Goal: Contribute content: Contribute content

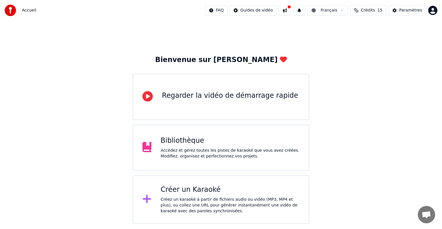
click at [212, 210] on div "Créez un karaoké à partir de fichiers audio ou vidéo (MP3, MP4 et plus), ou col…" at bounding box center [230, 204] width 139 height 17
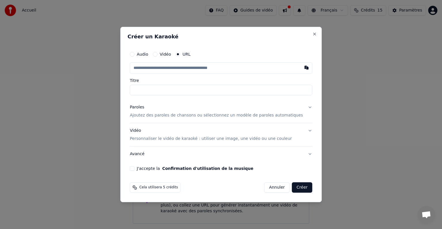
paste input "**********"
click at [163, 87] on input "Titre" at bounding box center [221, 90] width 182 height 10
type input "**********"
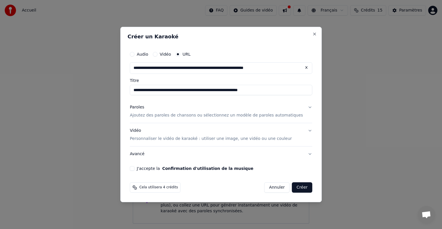
click at [300, 113] on button "Paroles Ajoutez des paroles de chansons ou sélectionnez un modèle de paroles au…" at bounding box center [221, 111] width 182 height 23
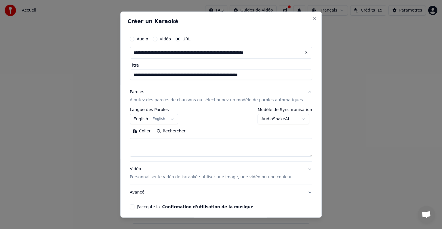
click at [175, 122] on button "English English" at bounding box center [154, 119] width 48 height 10
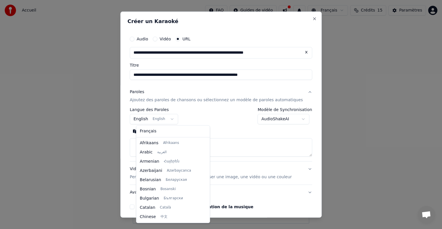
scroll to position [46, 0]
select select "**"
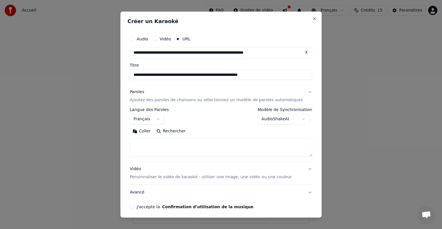
click at [169, 149] on textarea at bounding box center [221, 147] width 182 height 18
paste textarea "**********"
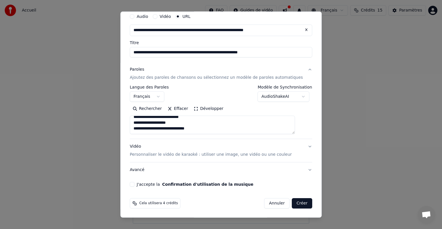
type textarea "**********"
click at [197, 153] on p "Personnaliser le vidéo de karaoké : utiliser une image, une vidéo ou une couleur" at bounding box center [211, 154] width 162 height 6
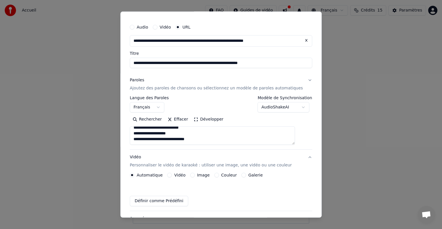
scroll to position [7, 0]
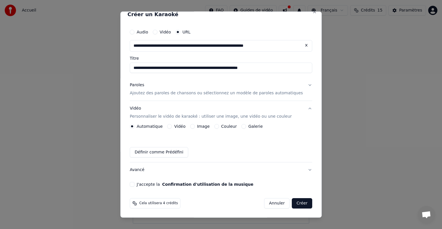
click at [206, 127] on label "Image" at bounding box center [203, 126] width 13 height 4
click at [195, 127] on button "Image" at bounding box center [192, 126] width 5 height 5
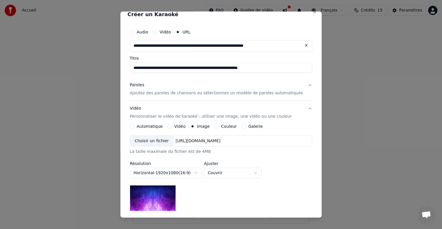
click at [201, 143] on div "[URL][DOMAIN_NAME]" at bounding box center [199, 141] width 50 height 6
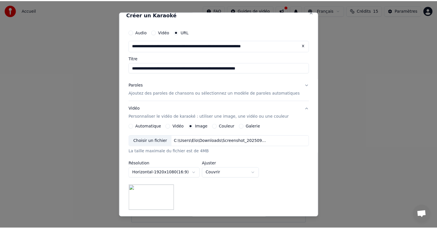
scroll to position [82, 0]
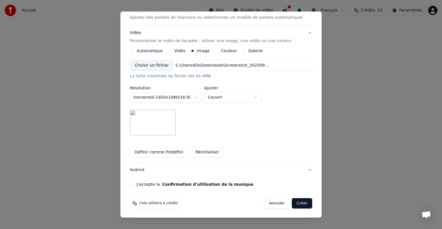
click at [134, 185] on button "J'accepte la Confirmation d'utilisation de la musique" at bounding box center [132, 184] width 5 height 5
click at [299, 199] on button "Créer" at bounding box center [302, 203] width 20 height 10
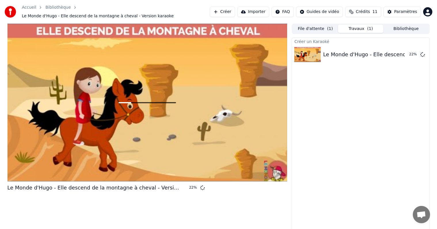
click at [356, 83] on div "Créer un Karaoké Le Monde d'Hugo - Elle descend de la montagne à cheval - Versi…" at bounding box center [361, 134] width 138 height 194
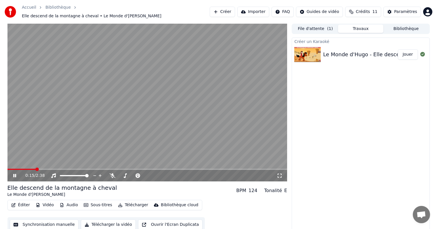
click at [54, 219] on button "Synchronisation manuelle" at bounding box center [44, 224] width 69 height 10
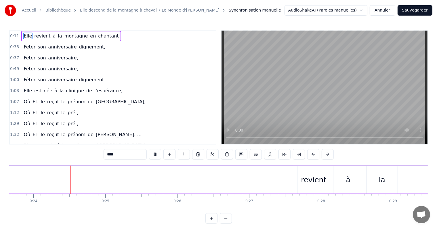
scroll to position [0, 1703]
click at [155, 152] on button at bounding box center [155, 154] width 12 height 10
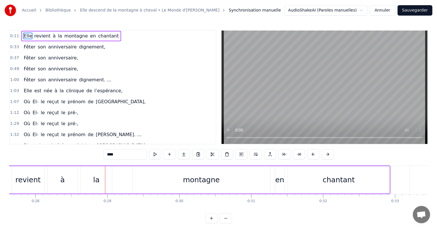
scroll to position [0, 2029]
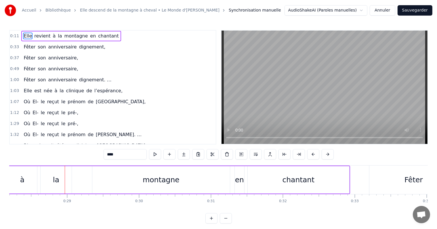
click at [340, 180] on div "chantant" at bounding box center [299, 179] width 102 height 27
type input "********"
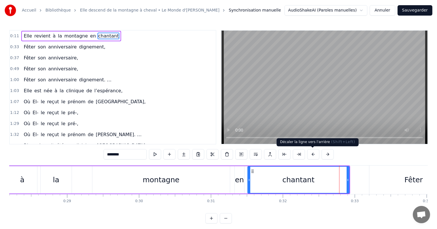
click at [313, 153] on button at bounding box center [313, 154] width 12 height 10
click at [313, 153] on div "********" at bounding box center [219, 154] width 230 height 10
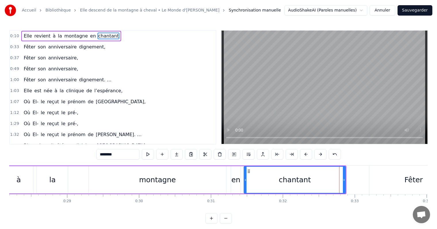
click at [313, 153] on div "********" at bounding box center [218, 154] width 245 height 10
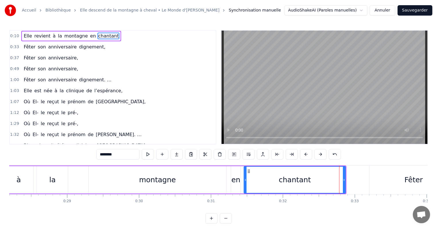
click at [313, 153] on div "********" at bounding box center [218, 154] width 245 height 10
click at [278, 153] on button at bounding box center [277, 154] width 12 height 10
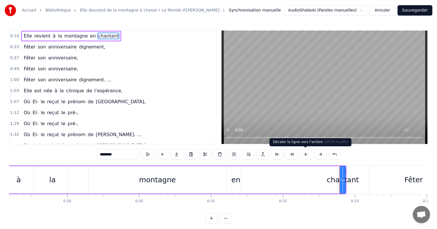
click at [306, 155] on button at bounding box center [306, 154] width 12 height 10
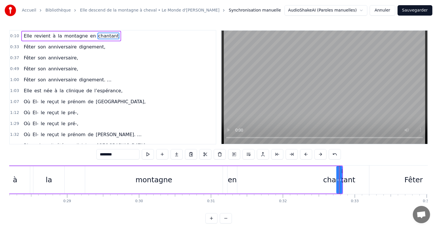
click at [306, 155] on button at bounding box center [306, 154] width 12 height 10
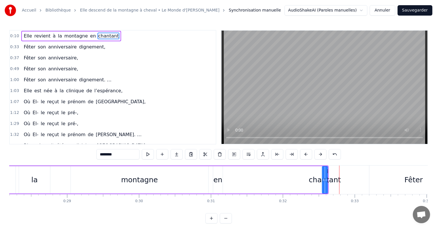
click at [306, 155] on button at bounding box center [306, 154] width 12 height 10
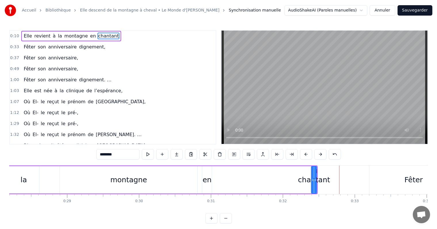
click at [306, 155] on button at bounding box center [306, 154] width 12 height 10
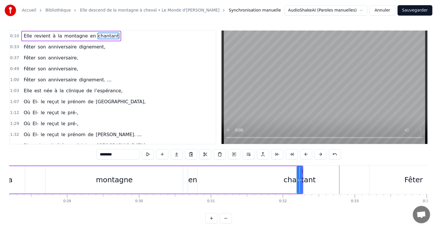
click at [306, 155] on button at bounding box center [306, 154] width 12 height 10
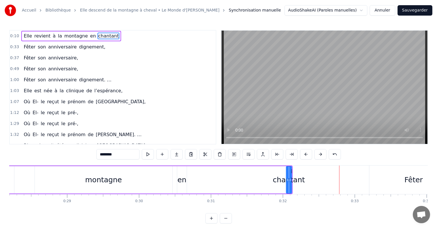
click at [306, 155] on button at bounding box center [306, 154] width 12 height 10
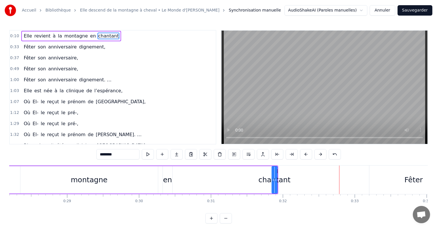
click at [306, 155] on button at bounding box center [306, 154] width 12 height 10
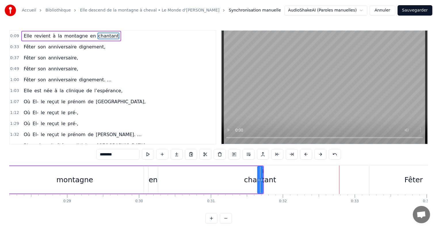
click at [306, 155] on button at bounding box center [306, 154] width 12 height 10
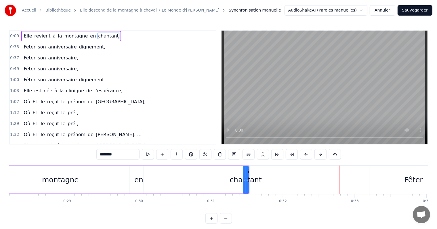
click at [306, 155] on button at bounding box center [306, 154] width 12 height 10
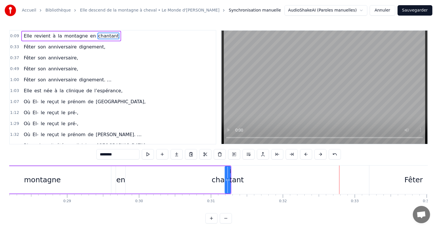
click at [306, 155] on button at bounding box center [306, 154] width 12 height 10
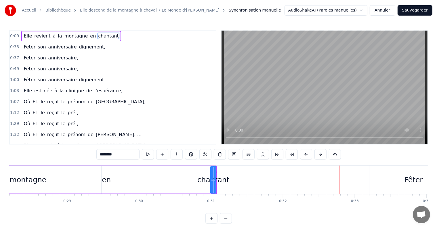
click at [306, 155] on button at bounding box center [306, 154] width 12 height 10
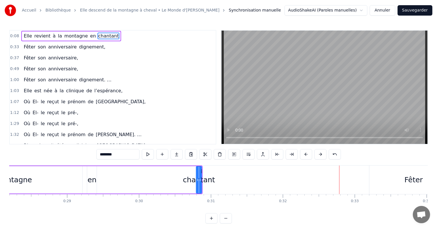
click at [306, 155] on button at bounding box center [306, 154] width 12 height 10
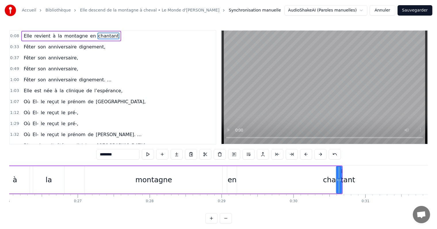
scroll to position [0, 1905]
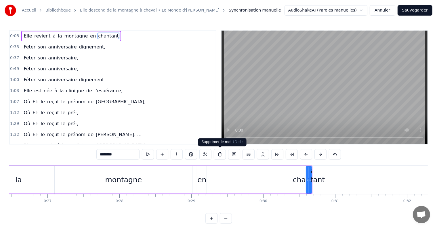
click at [221, 154] on button at bounding box center [220, 154] width 12 height 10
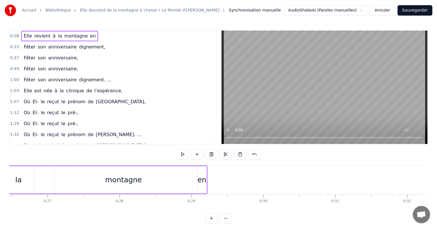
click at [27, 35] on span "Elle" at bounding box center [27, 36] width 9 height 7
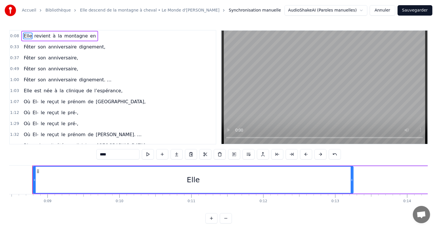
scroll to position [0, 603]
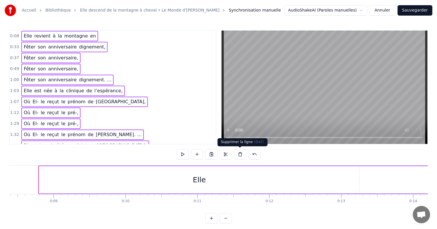
click at [241, 154] on button at bounding box center [240, 154] width 12 height 10
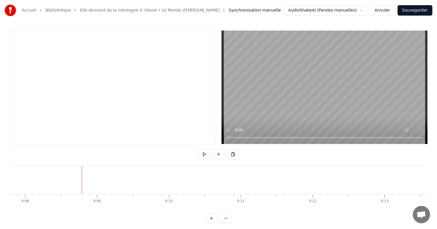
scroll to position [0, 560]
click at [217, 154] on button at bounding box center [219, 154] width 12 height 10
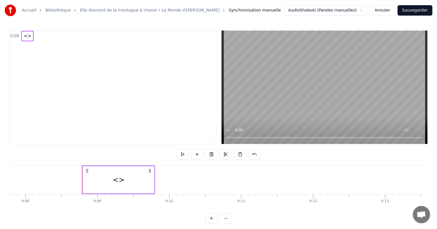
click at [132, 180] on div "<>" at bounding box center [118, 179] width 71 height 27
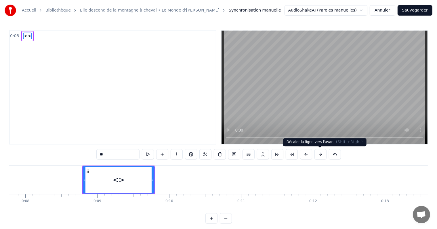
click at [319, 155] on button at bounding box center [321, 154] width 12 height 10
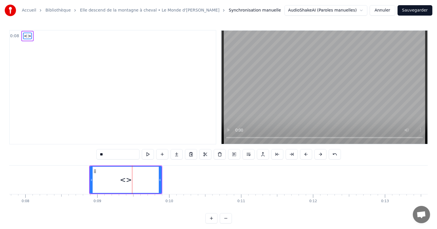
click at [319, 155] on button at bounding box center [321, 154] width 12 height 10
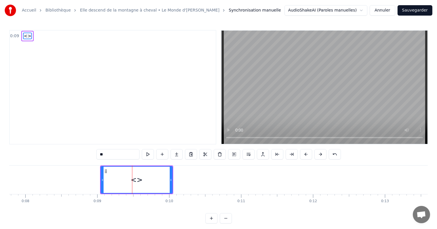
click at [319, 155] on button at bounding box center [321, 154] width 12 height 10
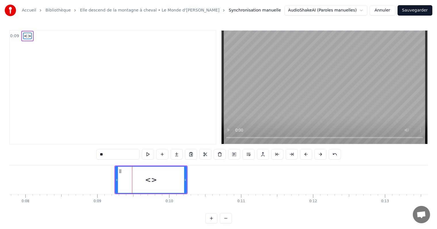
click at [319, 155] on button at bounding box center [321, 154] width 12 height 10
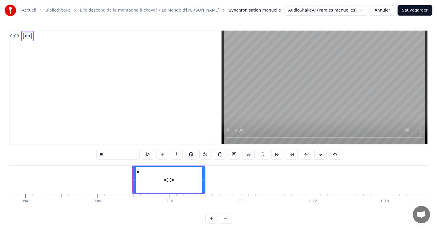
click at [319, 155] on button at bounding box center [321, 154] width 12 height 10
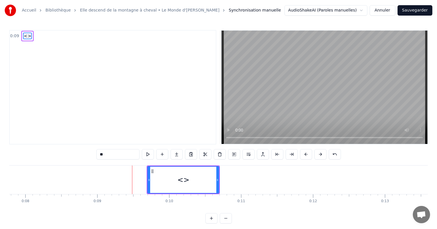
click at [319, 155] on button at bounding box center [321, 154] width 12 height 10
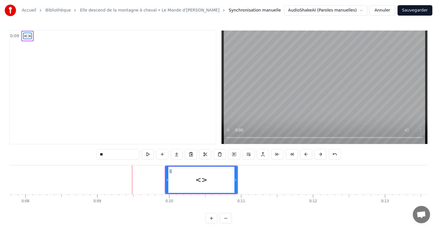
click at [319, 155] on button at bounding box center [321, 154] width 12 height 10
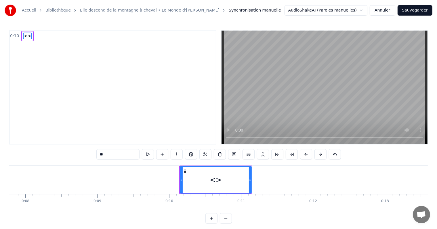
click at [319, 155] on button at bounding box center [321, 154] width 12 height 10
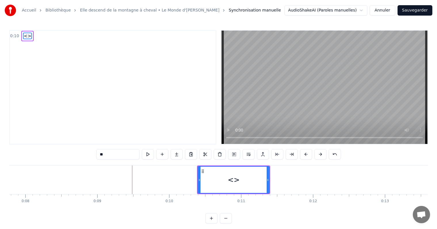
click at [319, 155] on button at bounding box center [321, 154] width 12 height 10
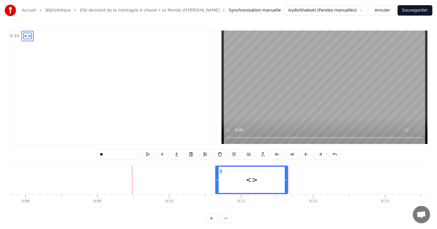
click at [319, 155] on button at bounding box center [321, 154] width 12 height 10
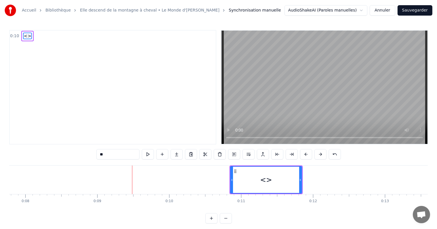
click at [319, 155] on button at bounding box center [321, 154] width 12 height 10
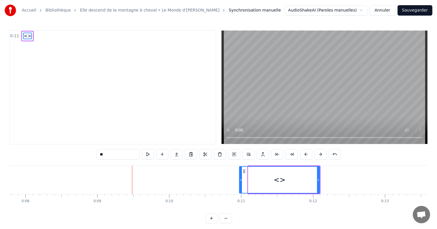
drag, startPoint x: 249, startPoint y: 180, endPoint x: 240, endPoint y: 180, distance: 8.9
click at [240, 180] on icon at bounding box center [241, 179] width 2 height 5
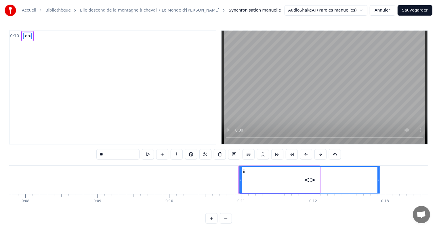
drag, startPoint x: 318, startPoint y: 180, endPoint x: 378, endPoint y: 175, distance: 60.7
click at [378, 175] on div at bounding box center [379, 179] width 2 height 26
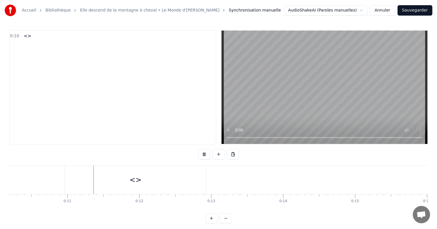
scroll to position [0, 744]
click at [117, 189] on div "<>" at bounding box center [125, 179] width 141 height 28
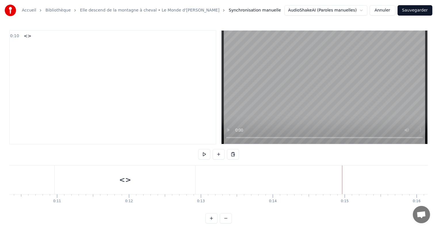
click at [147, 187] on div "<>" at bounding box center [125, 179] width 141 height 28
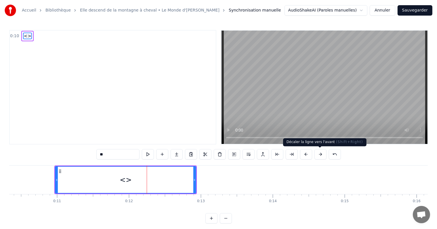
click at [315, 152] on button at bounding box center [321, 154] width 12 height 10
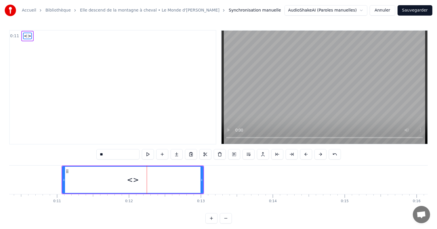
click at [315, 152] on button at bounding box center [321, 154] width 12 height 10
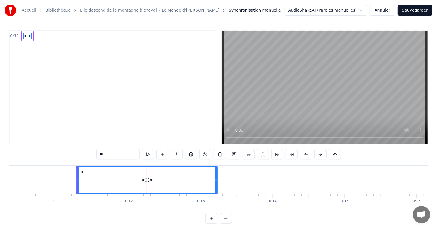
click at [315, 152] on button at bounding box center [321, 154] width 12 height 10
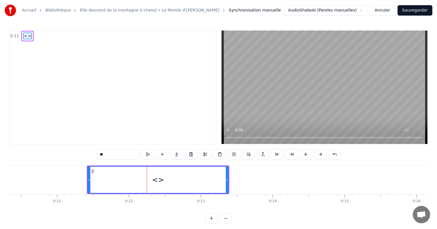
click at [315, 152] on button at bounding box center [321, 154] width 12 height 10
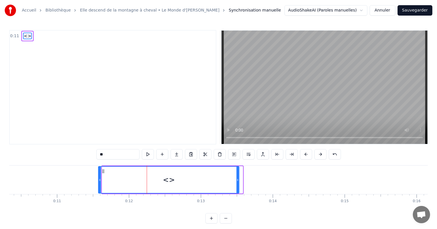
click at [315, 152] on button at bounding box center [321, 154] width 12 height 10
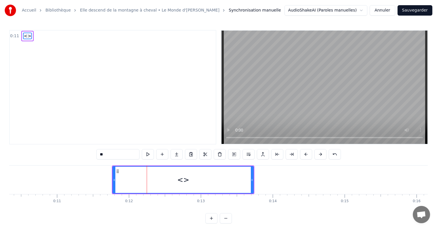
click at [315, 152] on button at bounding box center [321, 154] width 12 height 10
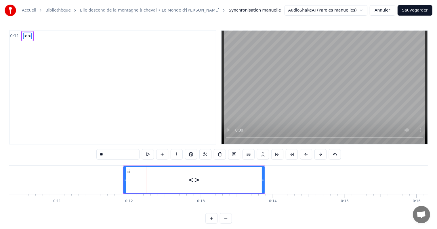
click at [315, 152] on button at bounding box center [321, 154] width 12 height 10
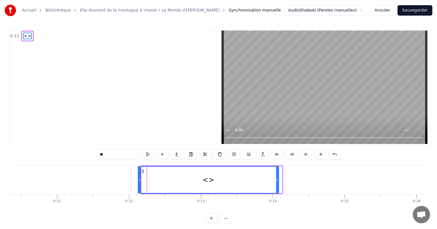
click at [315, 152] on button at bounding box center [321, 154] width 12 height 10
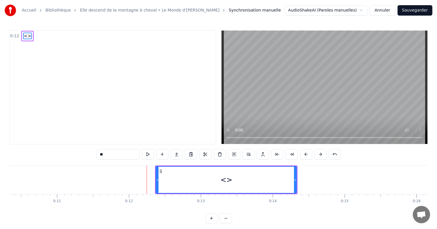
click at [315, 152] on button at bounding box center [321, 154] width 12 height 10
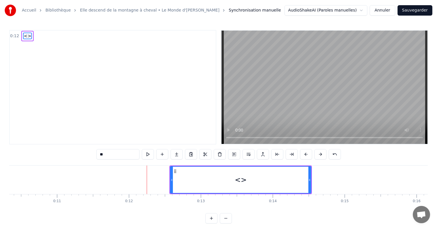
click at [315, 152] on button at bounding box center [321, 154] width 12 height 10
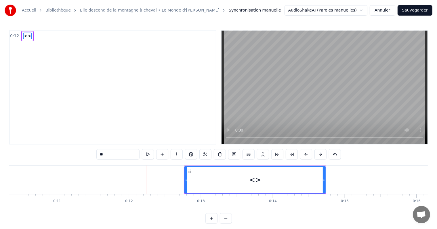
click at [315, 152] on button at bounding box center [321, 154] width 12 height 10
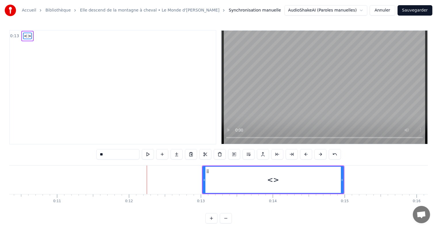
click at [315, 152] on button at bounding box center [321, 154] width 12 height 10
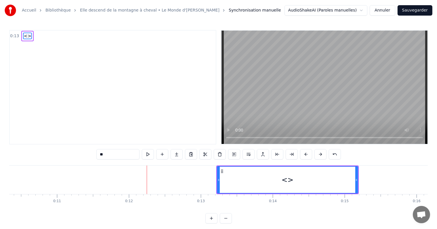
click at [315, 152] on button at bounding box center [321, 154] width 12 height 10
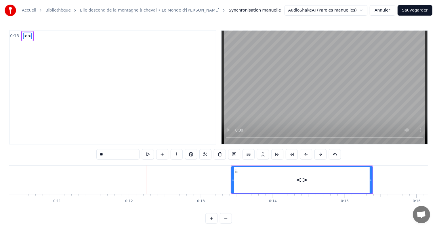
click at [315, 152] on button at bounding box center [321, 154] width 12 height 10
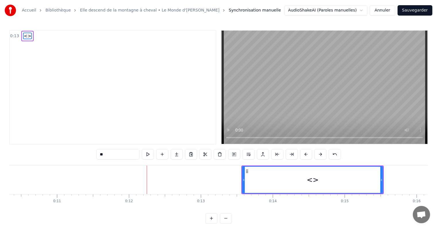
click at [315, 152] on button at bounding box center [321, 154] width 12 height 10
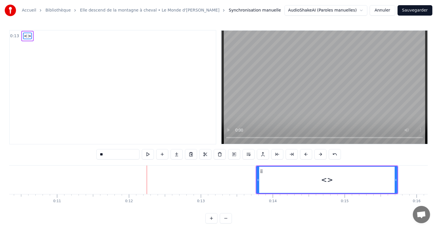
click at [315, 152] on button at bounding box center [321, 154] width 12 height 10
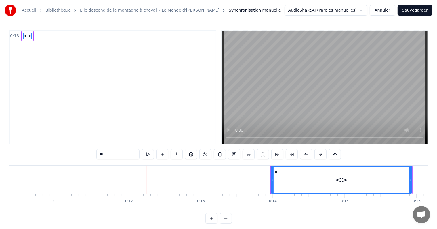
click at [315, 152] on button at bounding box center [321, 154] width 12 height 10
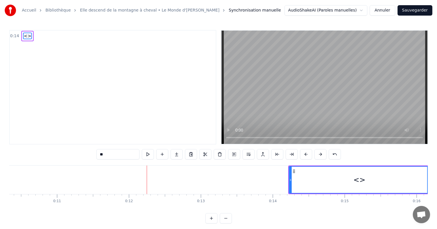
click at [315, 152] on button at bounding box center [321, 154] width 12 height 10
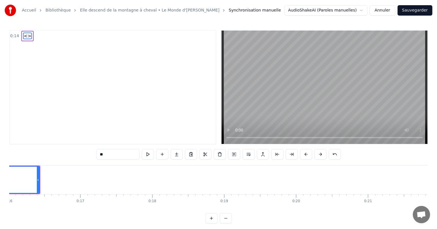
scroll to position [0, 1152]
click at [220, 150] on button at bounding box center [220, 154] width 12 height 10
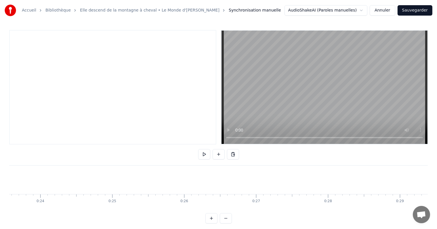
scroll to position [0, 1718]
click at [220, 157] on button at bounding box center [219, 154] width 12 height 10
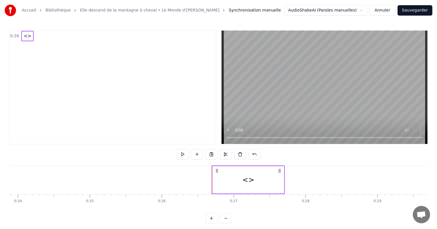
click at [281, 181] on div "<>" at bounding box center [248, 179] width 71 height 27
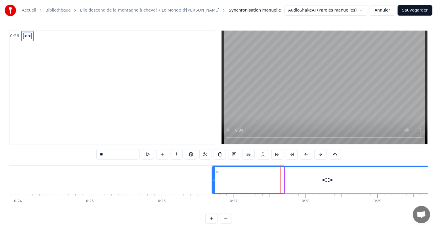
drag, startPoint x: 284, startPoint y: 180, endPoint x: 442, endPoint y: 161, distance: 159.4
click at [437, 161] on html "Accueil Bibliothèque Elle descend de la montagne à cheval • Le Monde d'Hugo Syn…" at bounding box center [218, 116] width 437 height 232
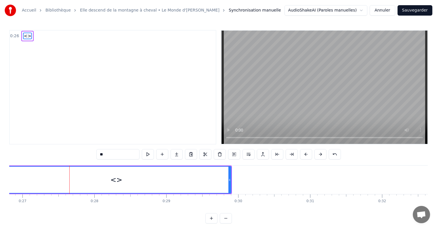
scroll to position [0, 1930]
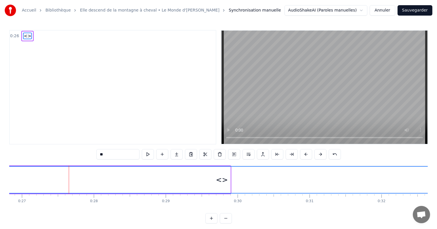
drag, startPoint x: 229, startPoint y: 179, endPoint x: 442, endPoint y: 178, distance: 212.4
click at [437, 178] on html "Accueil Bibliothèque Elle descend de la montagne à cheval • Le Monde d'Hugo Syn…" at bounding box center [218, 116] width 437 height 232
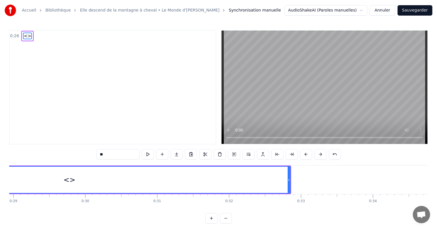
scroll to position [0, 2083]
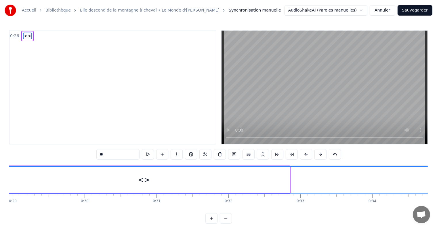
drag, startPoint x: 289, startPoint y: 179, endPoint x: 439, endPoint y: 164, distance: 150.5
click at [437, 164] on html "Accueil Bibliothèque Elle descend de la montagne à cheval • Le Monde d'Hugo Syn…" at bounding box center [218, 116] width 437 height 232
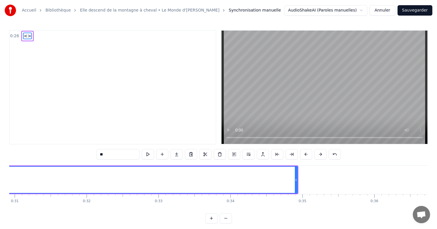
scroll to position [0, 2226]
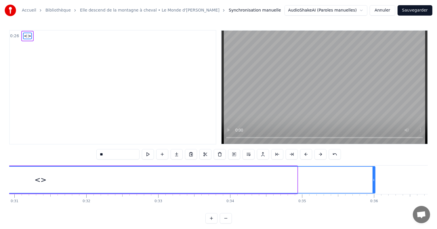
drag, startPoint x: 296, startPoint y: 180, endPoint x: 438, endPoint y: 172, distance: 141.8
click at [437, 172] on html "Accueil Bibliothèque Elle descend de la montagne à cheval • Le Monde d'Hugo Syn…" at bounding box center [218, 116] width 437 height 232
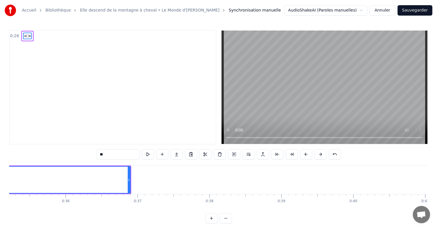
scroll to position [0, 2534]
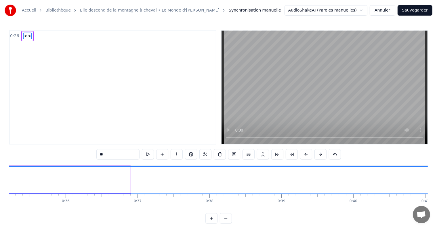
drag, startPoint x: 129, startPoint y: 184, endPoint x: 442, endPoint y: 174, distance: 312.8
click at [437, 174] on html "Accueil Bibliothèque Elle descend de la montagne à cheval • Le Monde d'Hugo Syn…" at bounding box center [218, 116] width 437 height 232
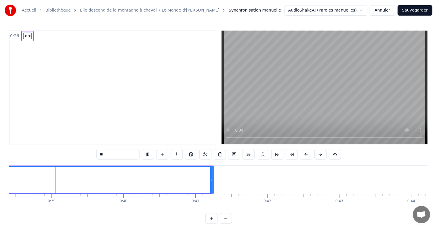
scroll to position [0, 2788]
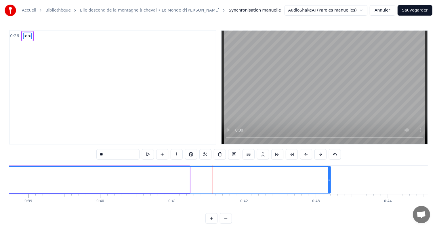
drag, startPoint x: 188, startPoint y: 182, endPoint x: 329, endPoint y: 185, distance: 141.1
click at [329, 185] on div at bounding box center [329, 179] width 2 height 26
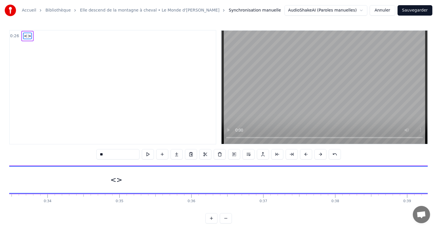
scroll to position [0, 2408]
click at [25, 37] on span "<>" at bounding box center [27, 36] width 9 height 7
click at [103, 152] on input "**" at bounding box center [117, 154] width 43 height 10
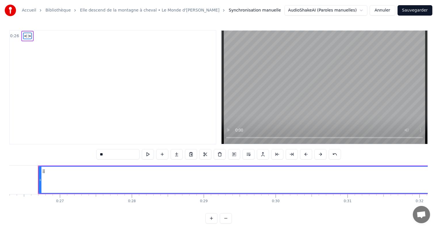
click at [103, 152] on input "**" at bounding box center [117, 154] width 43 height 10
type input "*"
click at [102, 152] on input "***" at bounding box center [117, 154] width 43 height 10
type input "***"
click at [69, 150] on div "0:26 ... *** ... To pick up a draggable item, press the space bar. While draggi…" at bounding box center [218, 126] width 419 height 193
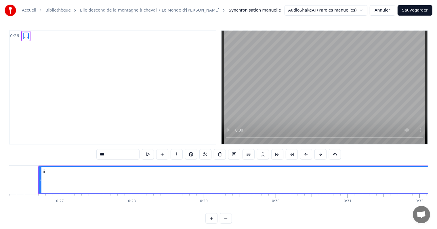
click at [150, 153] on button at bounding box center [148, 154] width 12 height 10
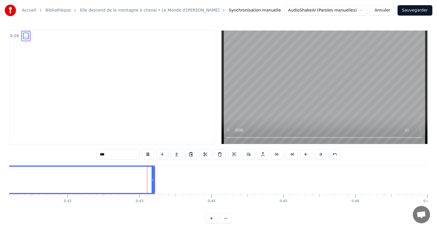
scroll to position [0, 3031]
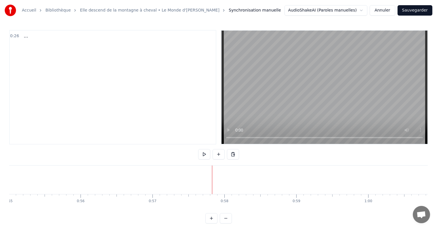
scroll to position [0, 4045]
click at [235, 154] on button at bounding box center [233, 154] width 12 height 10
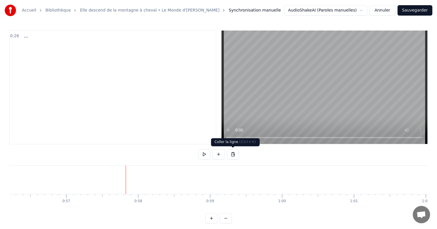
click at [231, 155] on button at bounding box center [233, 154] width 12 height 10
click at [23, 36] on span "..." at bounding box center [25, 36] width 5 height 7
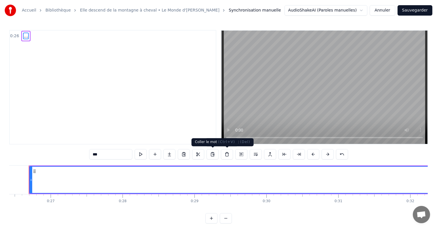
scroll to position [0, 1892]
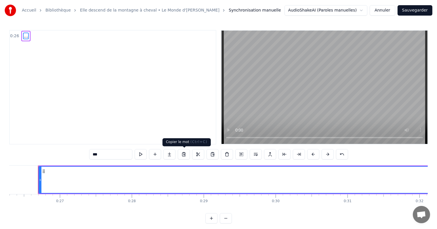
click at [184, 155] on button at bounding box center [184, 154] width 12 height 10
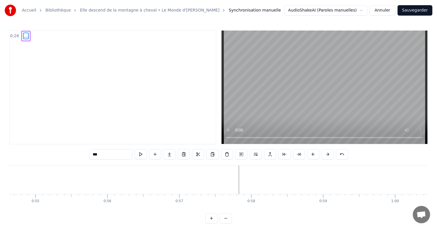
scroll to position [0, 3940]
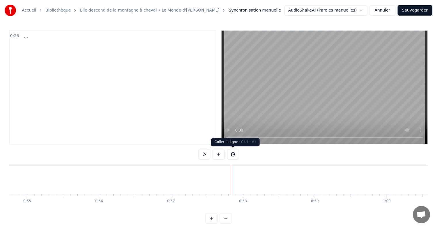
click at [235, 154] on button at bounding box center [233, 154] width 12 height 10
click at [219, 156] on button at bounding box center [219, 154] width 12 height 10
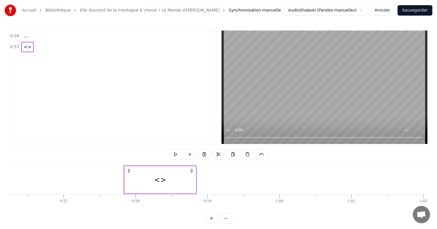
scroll to position [0, 4048]
click at [235, 153] on button at bounding box center [233, 154] width 12 height 10
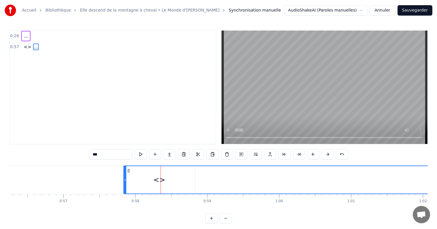
click at [27, 49] on span "<>" at bounding box center [27, 46] width 9 height 7
type input "**"
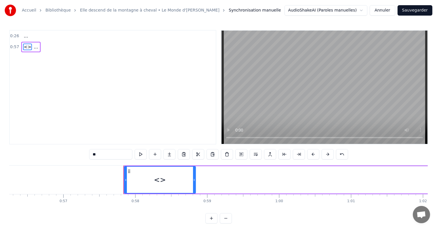
click at [26, 45] on span "<>" at bounding box center [27, 46] width 9 height 7
click at [24, 45] on span "<>" at bounding box center [27, 46] width 9 height 7
click at [228, 155] on button at bounding box center [227, 154] width 12 height 10
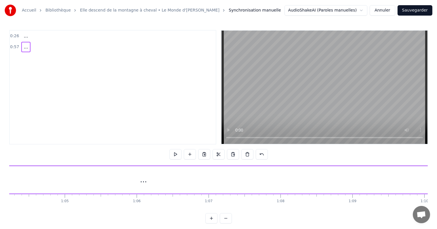
scroll to position [0, 4622]
click at [232, 149] on button at bounding box center [233, 154] width 12 height 10
click at [200, 156] on button at bounding box center [204, 154] width 12 height 10
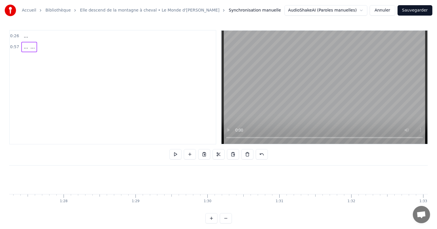
scroll to position [0, 6279]
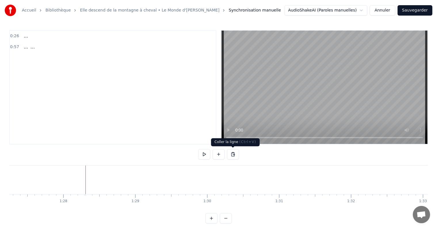
click at [234, 155] on button at bounding box center [233, 154] width 12 height 10
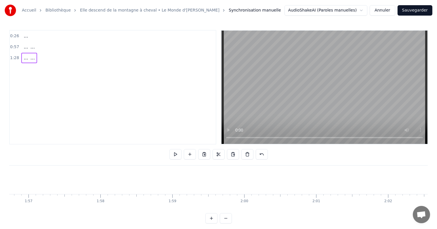
scroll to position [0, 8394]
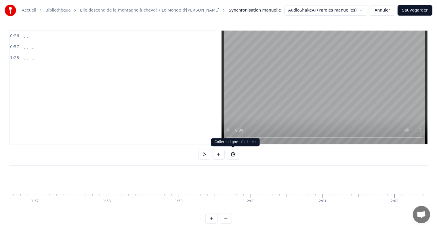
click at [231, 152] on button at bounding box center [233, 154] width 12 height 10
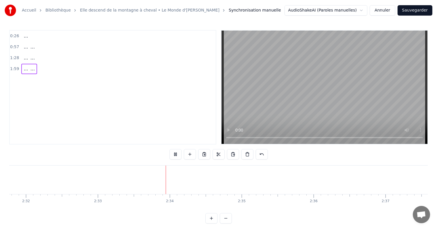
scroll to position [0, 10955]
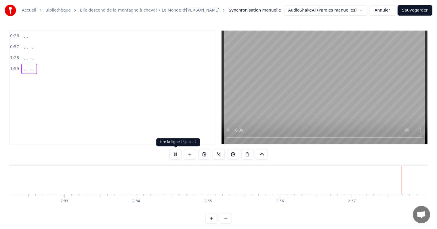
click at [182, 155] on div at bounding box center [219, 154] width 98 height 10
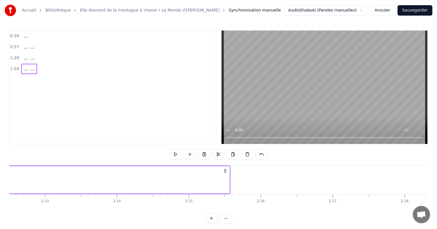
scroll to position [0, 9535]
click at [231, 187] on div at bounding box center [231, 179] width 0 height 28
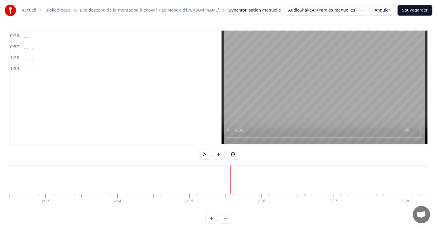
click at [236, 152] on button at bounding box center [233, 154] width 12 height 10
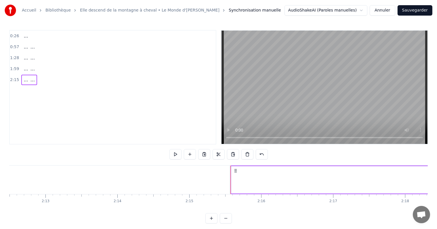
click at [23, 76] on span "..." at bounding box center [25, 79] width 5 height 7
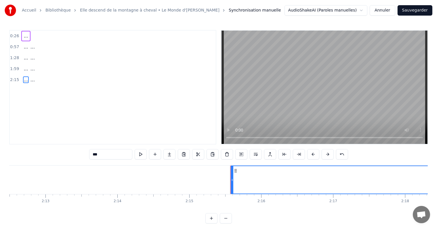
drag, startPoint x: 99, startPoint y: 155, endPoint x: 62, endPoint y: 161, distance: 37.1
click at [62, 161] on div "0:26 ... 0:57 ... ... 1:28 ... ... 1:59 ... ... 2:15 ... ... *** ... ... ... ..…" at bounding box center [218, 126] width 419 height 193
click at [24, 68] on span "..." at bounding box center [25, 68] width 5 height 7
type input "***"
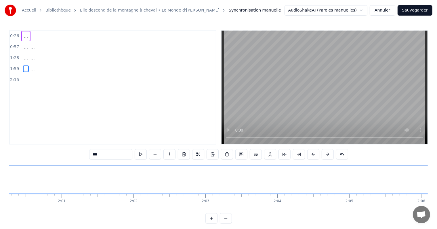
scroll to position [0, 8539]
drag, startPoint x: 113, startPoint y: 157, endPoint x: 86, endPoint y: 160, distance: 27.8
click at [86, 160] on div "0:26 ... 0:57 ... ... 1:28 ... ... 1:59 ... ... 2:15 ... *** ... ... ... ... ..…" at bounding box center [218, 126] width 419 height 193
click at [23, 57] on span "..." at bounding box center [25, 57] width 5 height 7
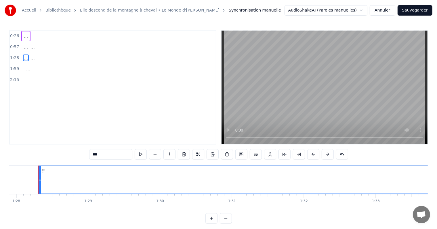
drag, startPoint x: 104, startPoint y: 155, endPoint x: 85, endPoint y: 155, distance: 19.9
click at [85, 155] on div "0:26 ... 0:57 ... ... 1:28 ... ... 1:59 ... 2:15 ... *** ... ... ... ... ... ..…" at bounding box center [218, 126] width 419 height 193
type input "*"
click at [21, 47] on div "... ..." at bounding box center [29, 47] width 16 height 10
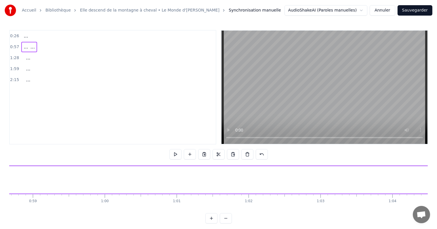
scroll to position [0, 4133]
click at [24, 46] on span "..." at bounding box center [25, 46] width 5 height 7
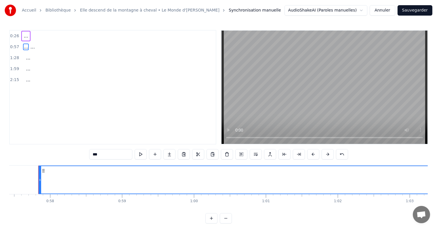
drag, startPoint x: 111, startPoint y: 154, endPoint x: 14, endPoint y: 165, distance: 97.9
click at [14, 165] on div "0:26 ... 0:57 ... ... 1:28 ... 1:59 ... 2:15 ... *** ... ... ... ... ... ... To…" at bounding box center [218, 126] width 419 height 193
click at [47, 84] on div "0:26 ... 0:57 ... 1:28 ... 1:59 ... 2:15 ..." at bounding box center [112, 87] width 207 height 114
click at [409, 12] on button "Sauvegarder" at bounding box center [415, 10] width 35 height 10
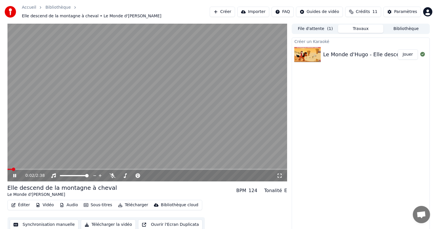
click at [51, 222] on button "Synchronisation manuelle" at bounding box center [44, 224] width 69 height 10
